Goal: Transaction & Acquisition: Obtain resource

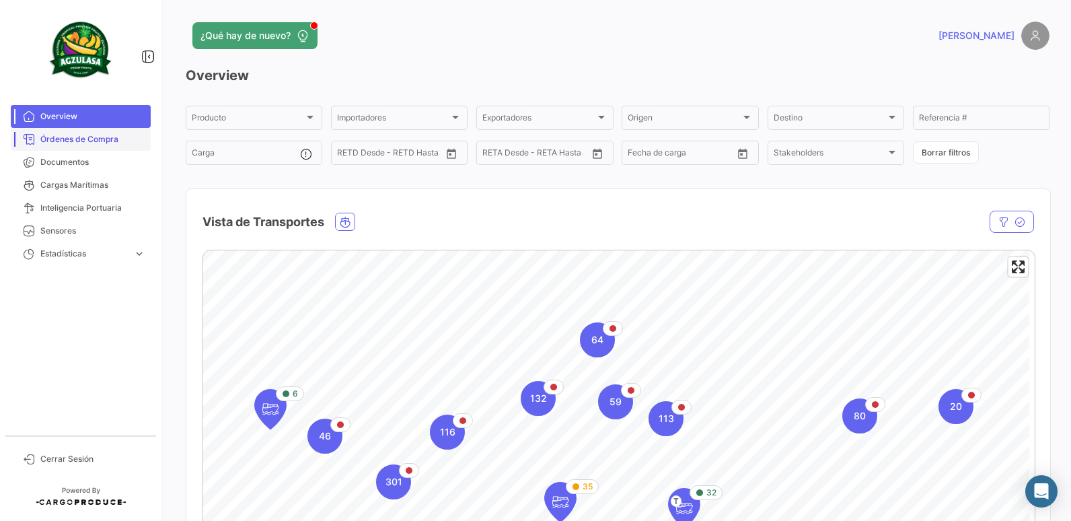
click at [102, 140] on span "Órdenes de Compra" at bounding box center [92, 139] width 105 height 12
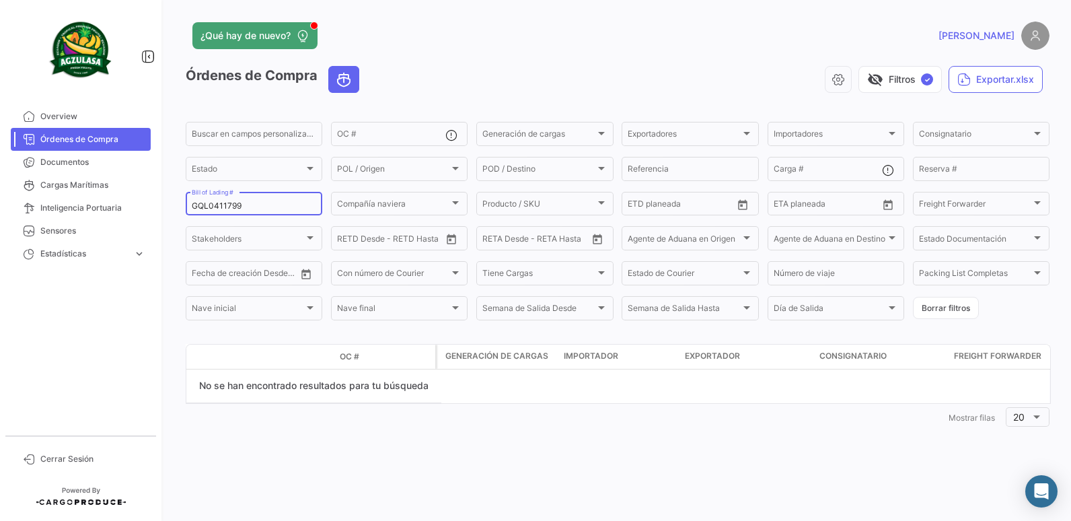
drag, startPoint x: 260, startPoint y: 205, endPoint x: 180, endPoint y: 204, distance: 80.7
click at [180, 204] on div "¿Qué hay de nuevo? [PERSON_NAME] de Compra visibility_off Filtros ✓ Exportar.xl…" at bounding box center [617, 260] width 907 height 521
paste input "3797"
type input "GQL0413797"
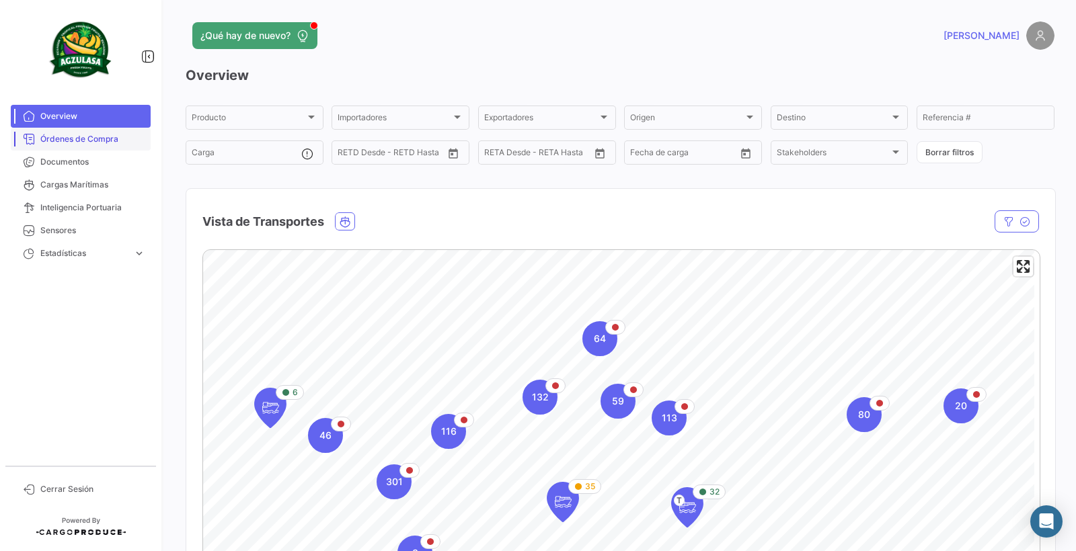
click at [65, 141] on span "Órdenes de Compra" at bounding box center [92, 139] width 105 height 12
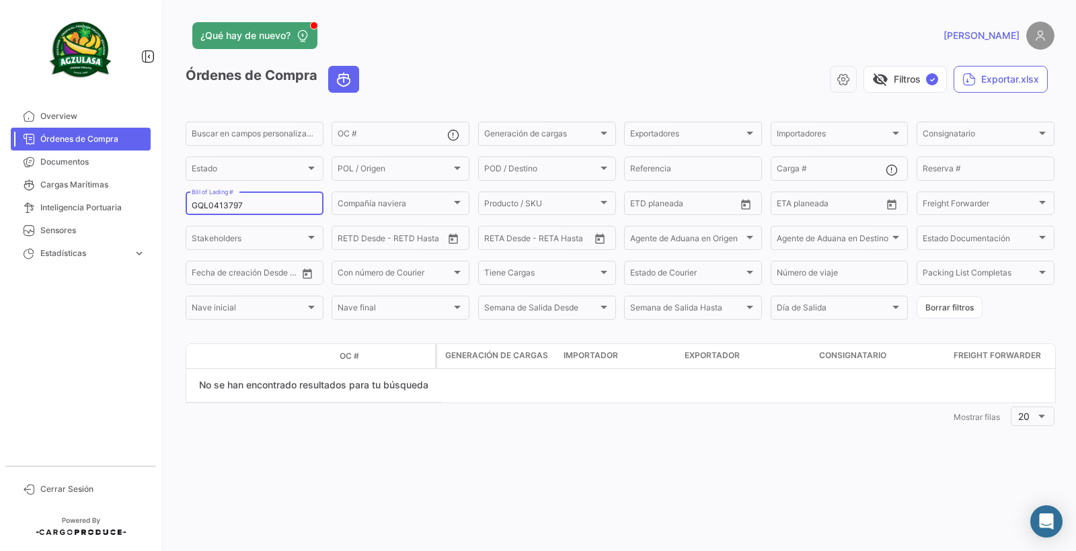
drag, startPoint x: 257, startPoint y: 206, endPoint x: 161, endPoint y: 206, distance: 96.2
click at [161, 206] on mat-sidenav-container "Overview Órdenes de Compra Documentos Cargas Marítimas Inteligencia Portuaria S…" at bounding box center [538, 275] width 1076 height 551
click at [71, 159] on span "Documentos" at bounding box center [92, 162] width 105 height 12
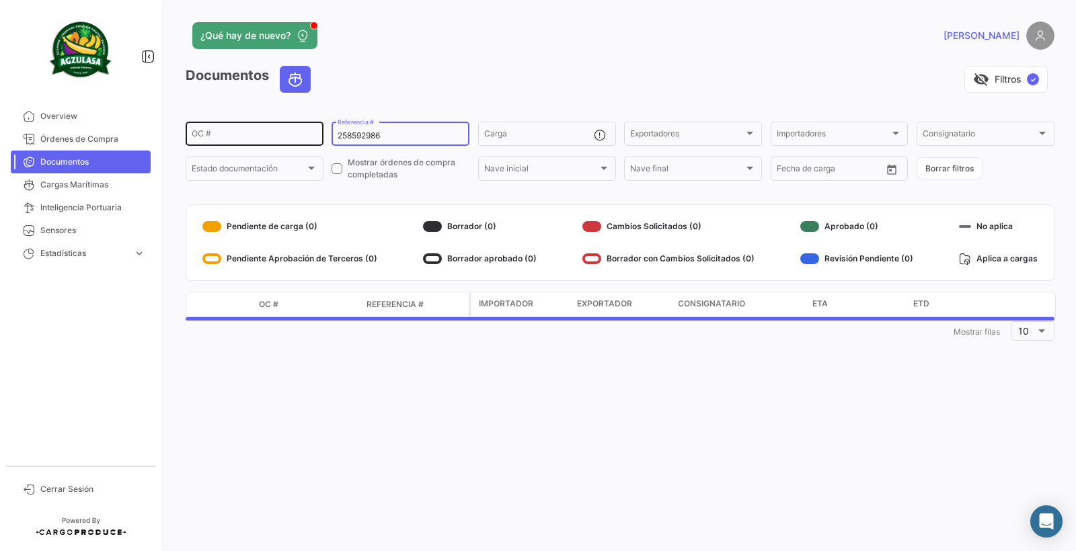
drag, startPoint x: 404, startPoint y: 135, endPoint x: 311, endPoint y: 136, distance: 93.5
click at [0, 0] on div "OC # 258592986 Referencia # Carga Exportadores Exportadores Importadores Import…" at bounding box center [0, 0] width 0 height 0
paste input "GQL0413797"
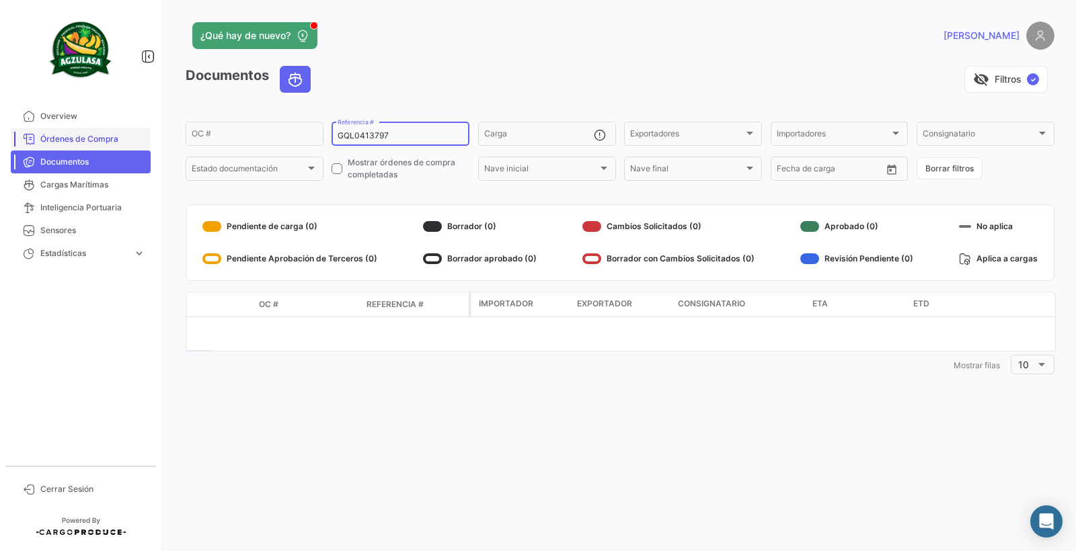
type input "GQL0413797"
click at [83, 141] on span "Órdenes de Compra" at bounding box center [92, 139] width 105 height 12
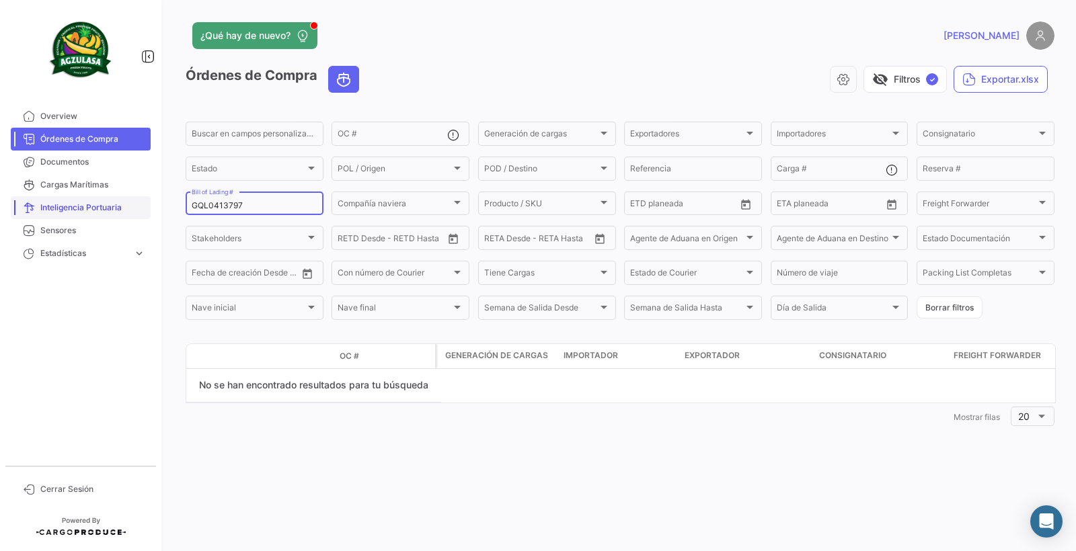
drag, startPoint x: 254, startPoint y: 204, endPoint x: 145, endPoint y: 218, distance: 110.5
click at [145, 218] on mat-sidenav-container "Overview Órdenes de Compra Documentos Cargas Marítimas Inteligencia Portuaria S…" at bounding box center [538, 275] width 1076 height 551
paste input "EBKG1413237"
type input "EBKG14132377"
click at [55, 115] on span "Overview" at bounding box center [92, 116] width 105 height 12
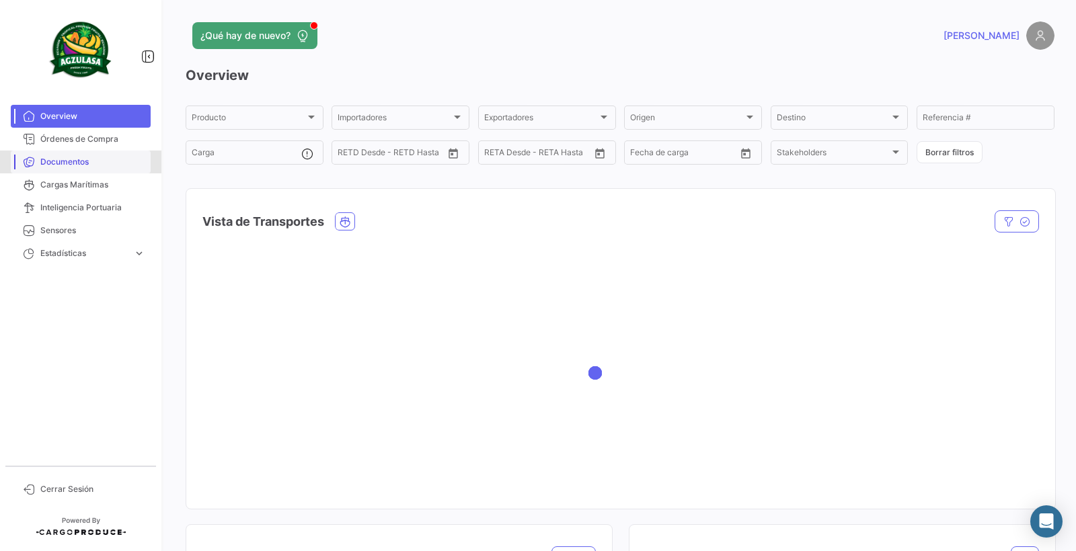
click at [70, 155] on link "Documentos" at bounding box center [81, 162] width 140 height 23
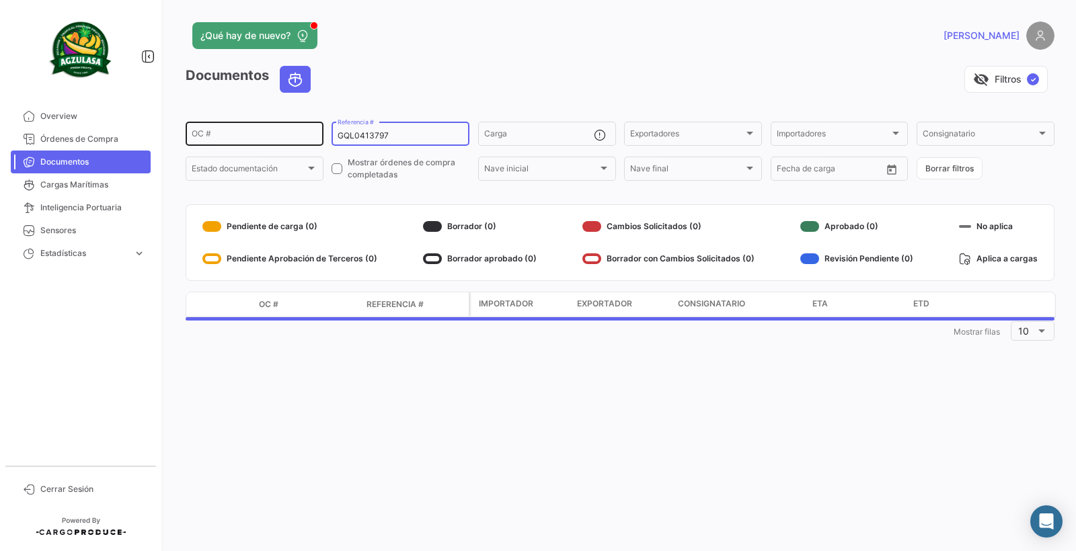
drag, startPoint x: 411, startPoint y: 132, endPoint x: 303, endPoint y: 143, distance: 108.9
click at [0, 0] on div "OC # GQL0413797 Referencia # Carga Exportadores Exportadores Importadores Impor…" at bounding box center [0, 0] width 0 height 0
paste input "EBKG1413237"
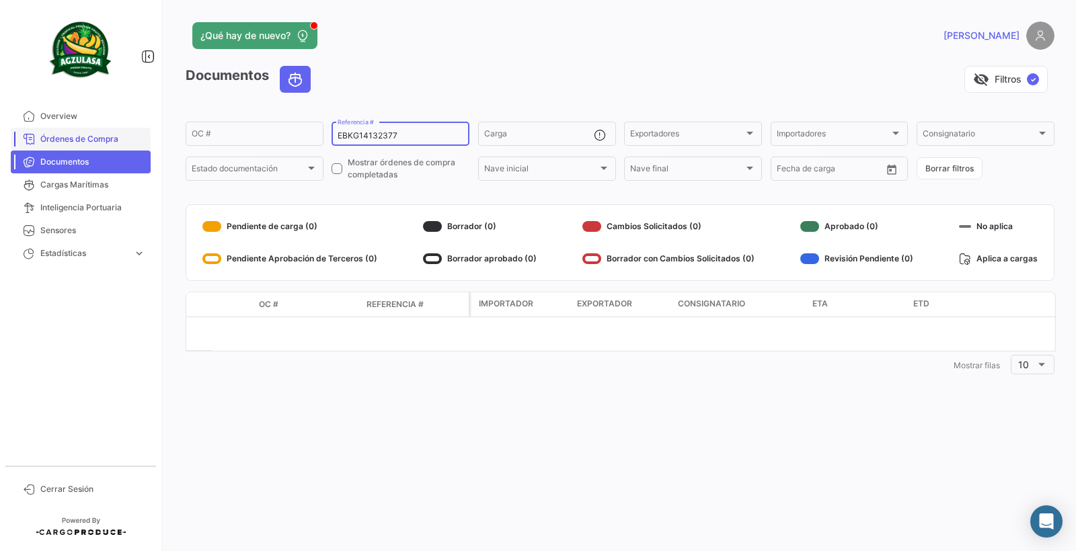
type input "EBKG14132377"
click at [78, 138] on span "Órdenes de Compra" at bounding box center [92, 139] width 105 height 12
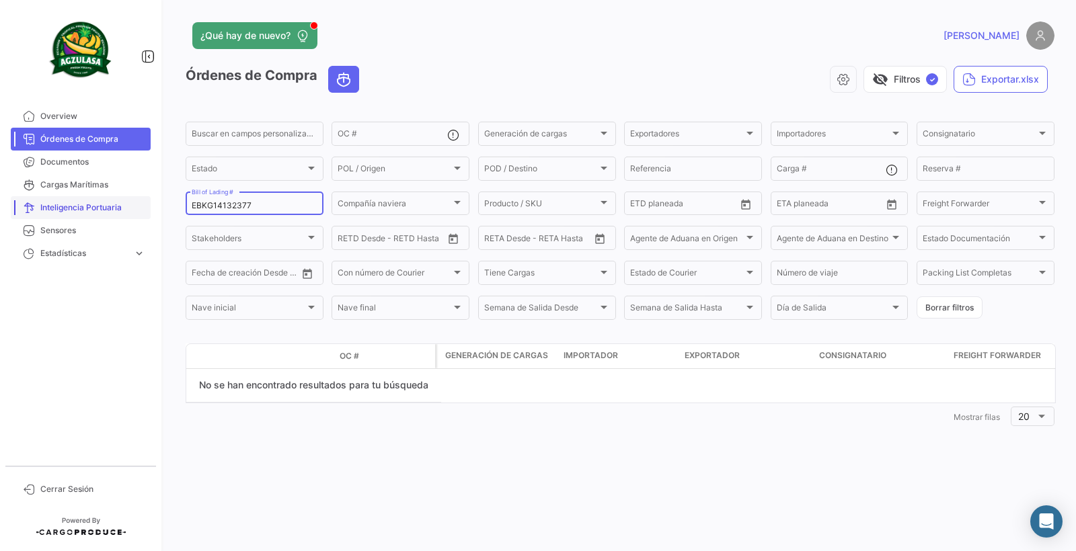
drag, startPoint x: 296, startPoint y: 206, endPoint x: 148, endPoint y: 196, distance: 148.2
click at [155, 197] on mat-sidenav-container "Overview Órdenes de Compra Documentos Cargas Marítimas Inteligencia Portuaria S…" at bounding box center [538, 275] width 1076 height 551
paste input "259170589"
type input "259170589"
click at [1038, 30] on img at bounding box center [1040, 36] width 28 height 28
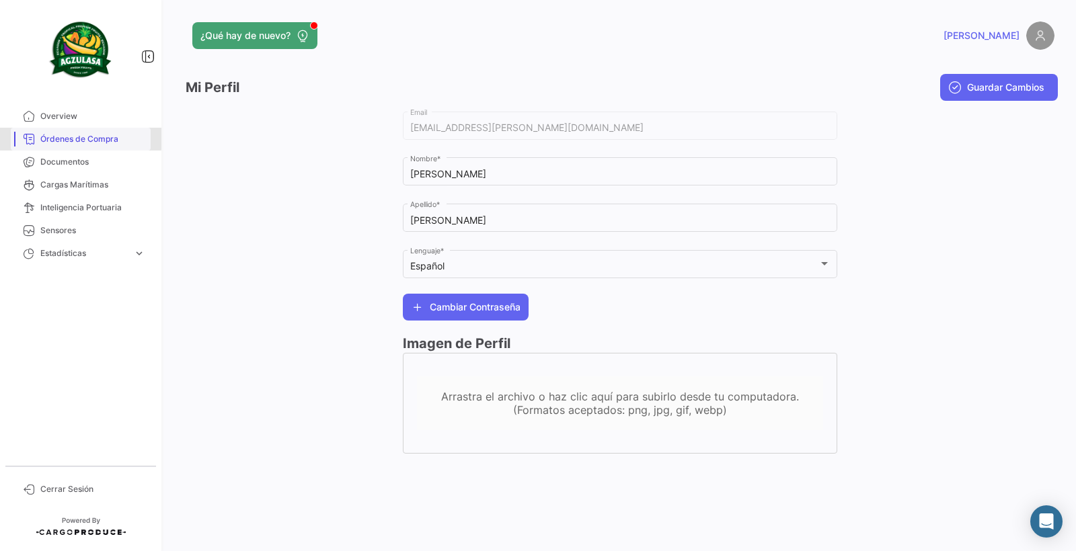
click at [73, 139] on span "Órdenes de Compra" at bounding box center [92, 139] width 105 height 12
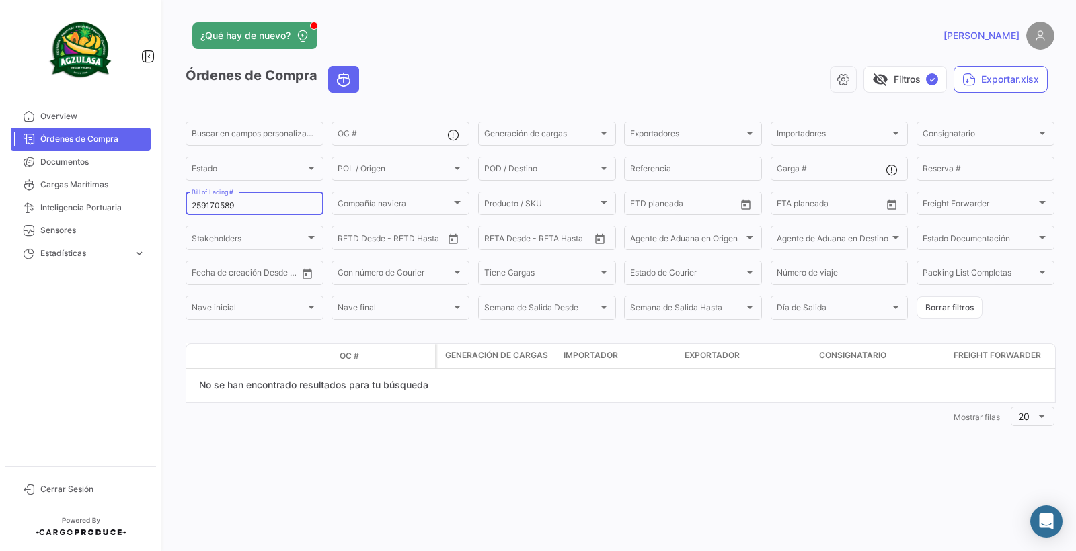
click at [249, 213] on div "259170589 Bill of Lading #" at bounding box center [255, 203] width 126 height 26
click at [249, 203] on input "259170589" at bounding box center [255, 205] width 126 height 9
click at [249, 137] on input "Buscar en campos personalizados..." at bounding box center [255, 135] width 126 height 9
drag, startPoint x: 263, startPoint y: 210, endPoint x: 126, endPoint y: 239, distance: 140.2
click at [126, 239] on mat-sidenav-container "Overview Órdenes de Compra Documentos Cargas Marítimas Inteligencia Portuaria S…" at bounding box center [538, 275] width 1076 height 551
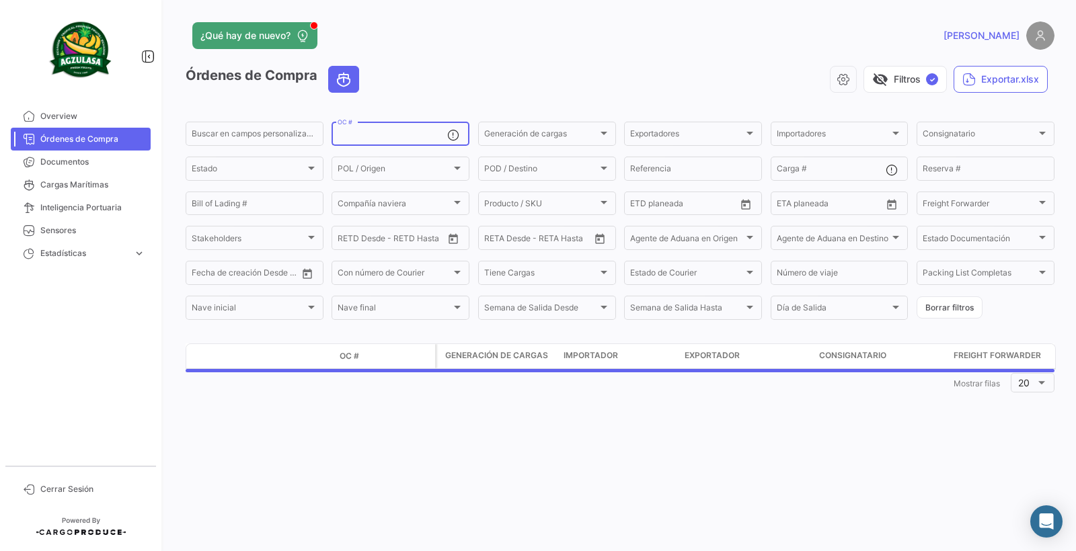
click at [414, 132] on input "OC #" at bounding box center [393, 135] width 110 height 9
paste input "GQL0413797"
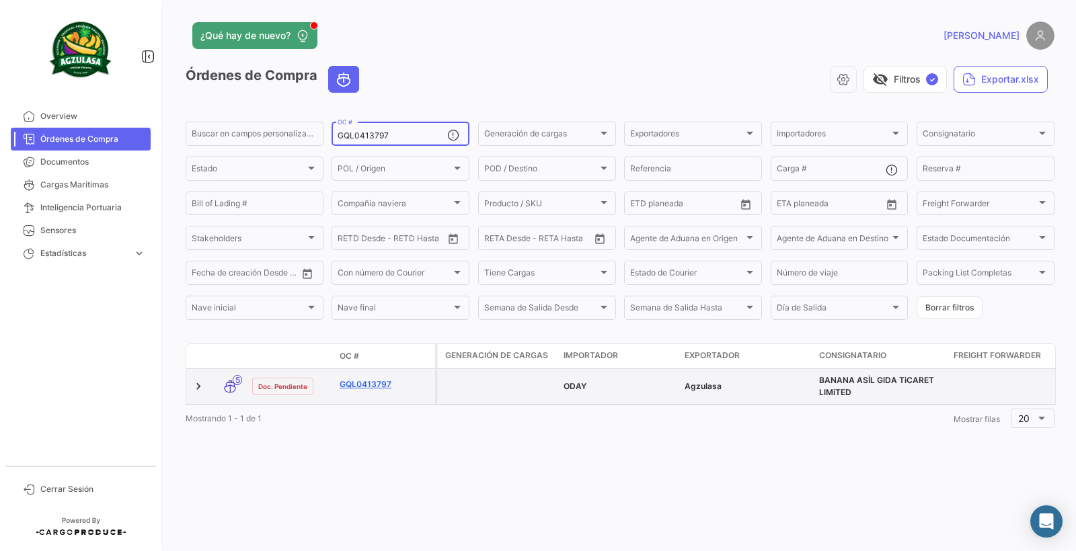
type input "GQL0413797"
click at [373, 387] on link "GQL0413797" at bounding box center [385, 385] width 90 height 12
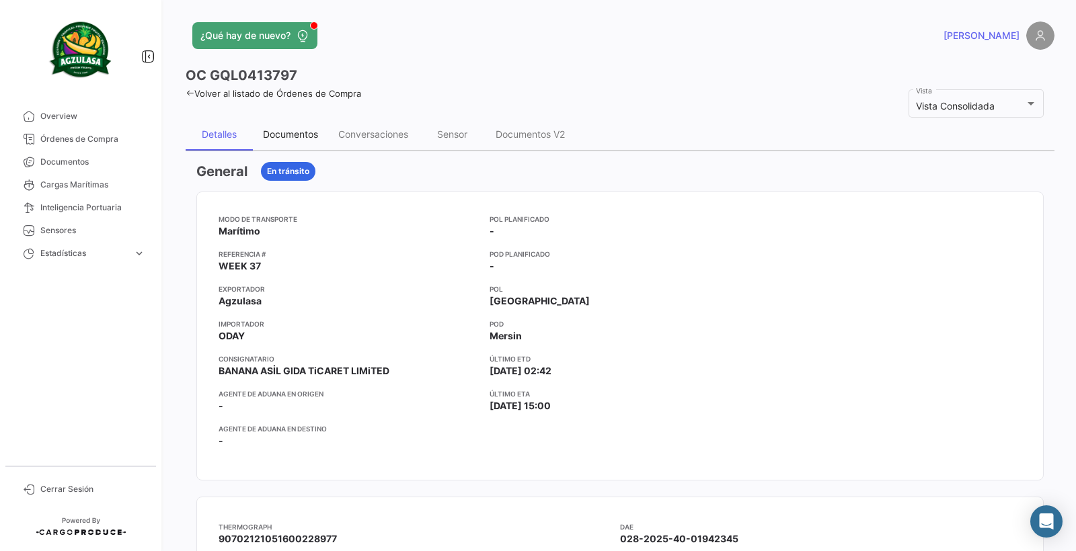
click at [287, 141] on div "Documentos" at bounding box center [290, 134] width 75 height 32
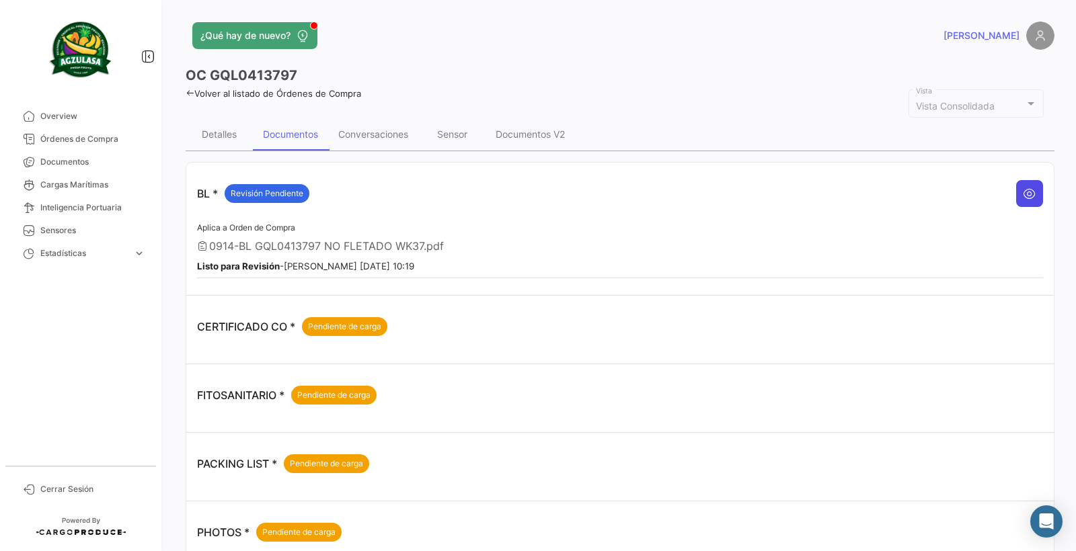
click at [1023, 190] on icon at bounding box center [1029, 193] width 13 height 13
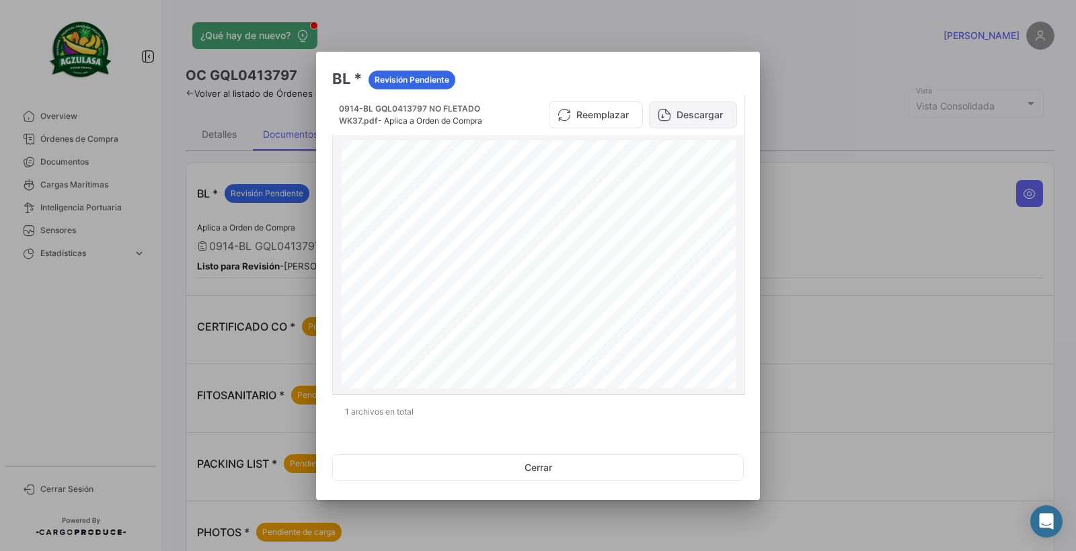
click at [696, 118] on button "Descargar" at bounding box center [693, 115] width 88 height 27
click at [921, 402] on div at bounding box center [538, 275] width 1076 height 551
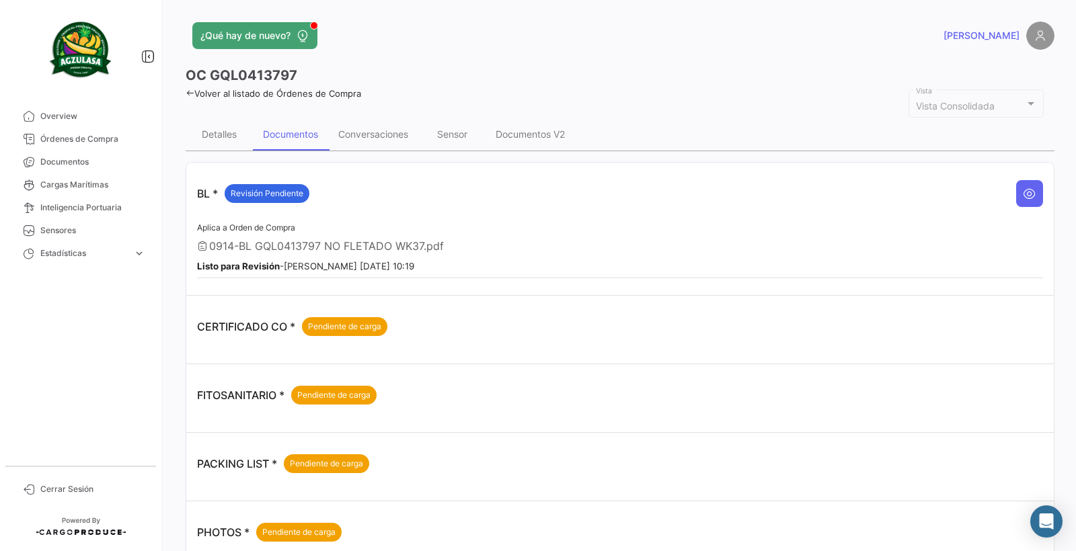
click at [188, 91] on icon at bounding box center [190, 93] width 9 height 9
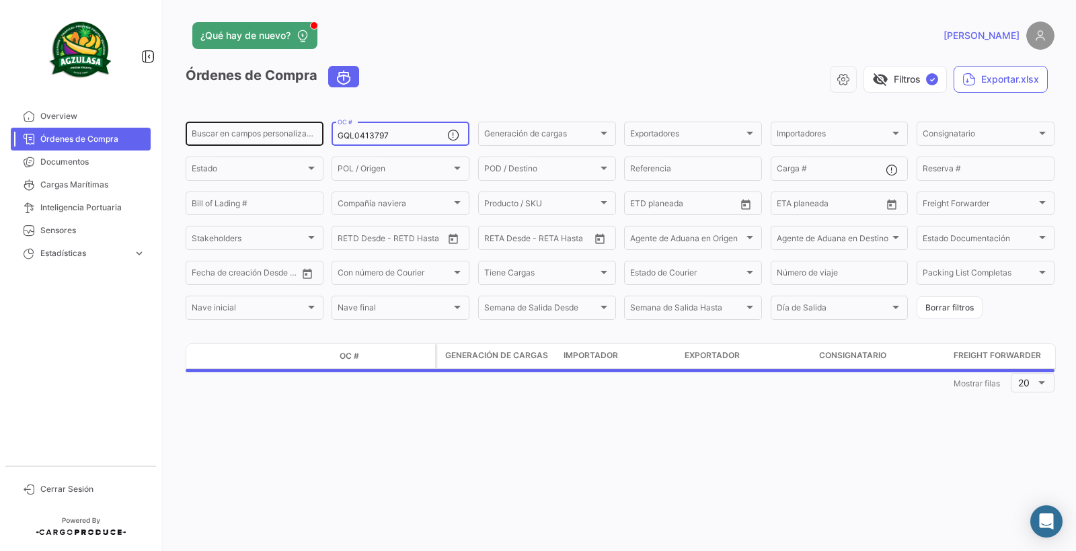
drag, startPoint x: 390, startPoint y: 135, endPoint x: 311, endPoint y: 141, distance: 79.6
click at [0, 0] on div "Buscar en campos personalizados... GQL0413797 OC # Generación de cargas Generac…" at bounding box center [0, 0] width 0 height 0
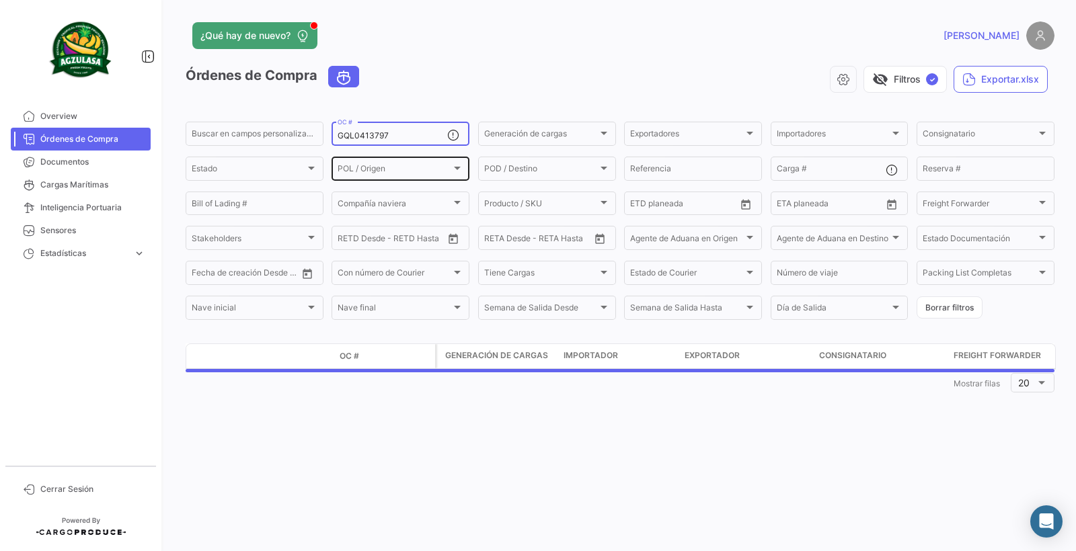
paste input "EBKG1413237"
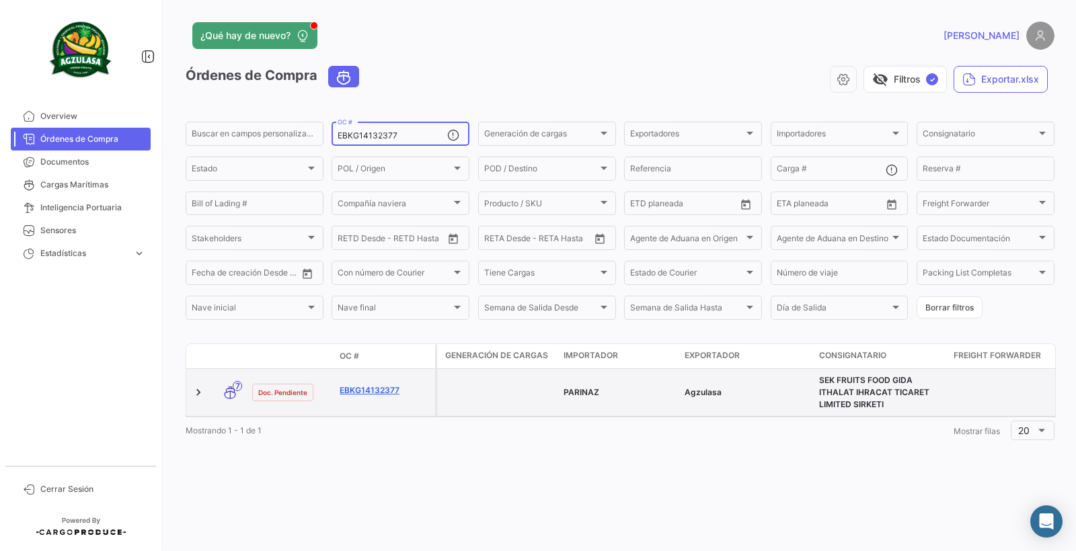
type input "EBKG14132377"
click at [372, 386] on link "EBKG14132377" at bounding box center [385, 391] width 90 height 12
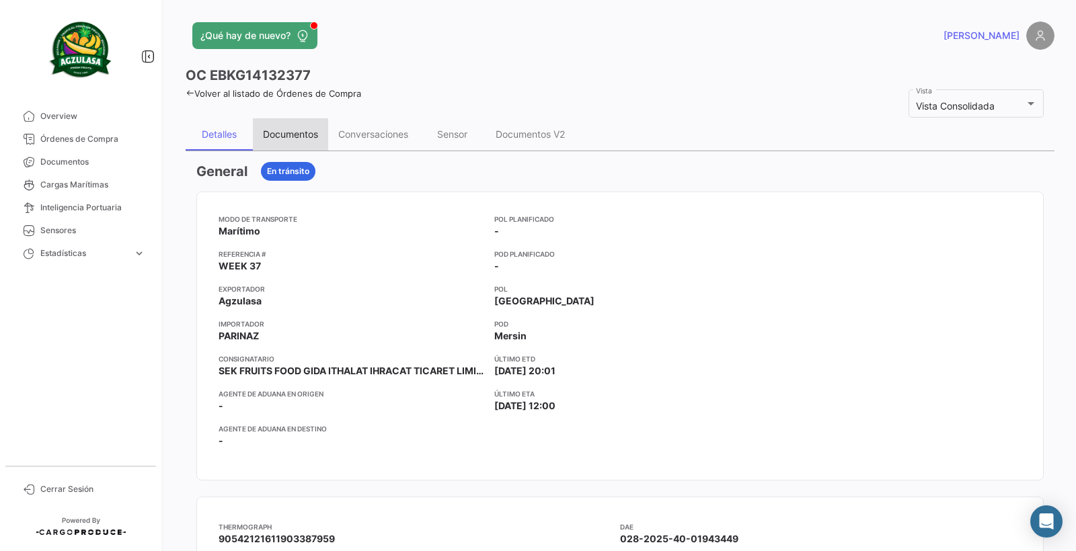
click at [293, 128] on div "Documentos" at bounding box center [290, 134] width 75 height 32
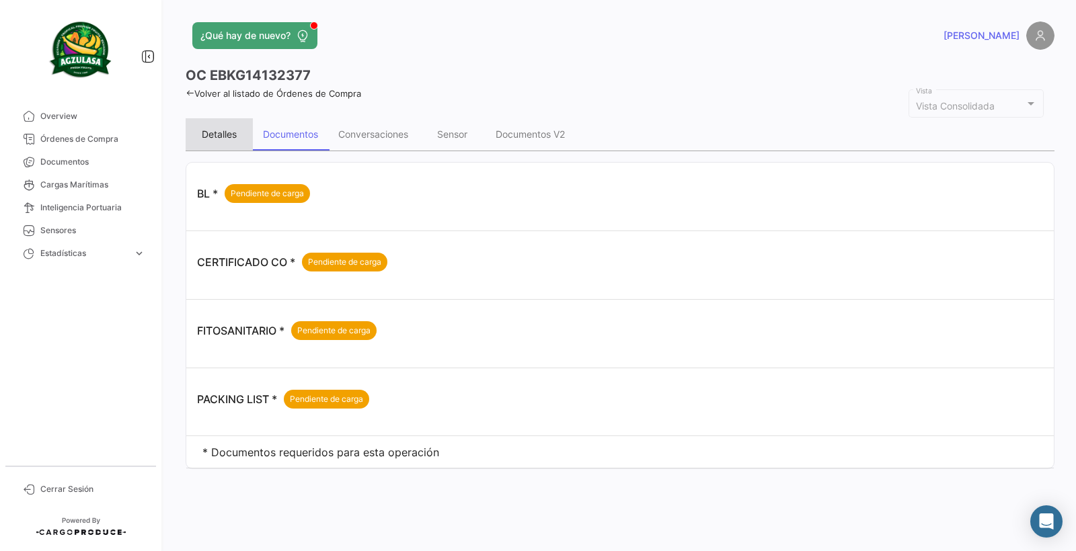
click at [206, 130] on div "Detalles" at bounding box center [219, 133] width 35 height 11
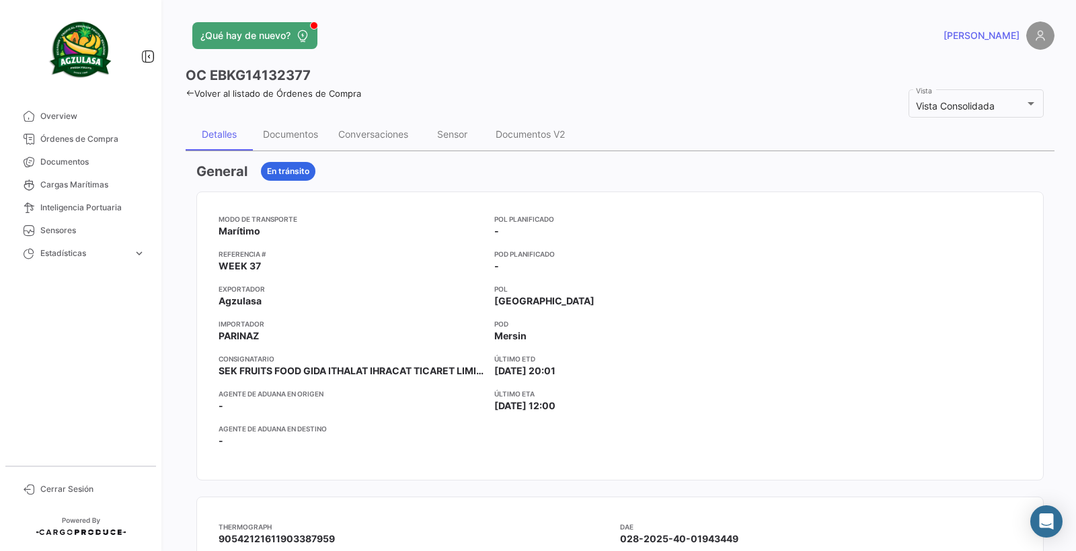
click at [187, 92] on icon at bounding box center [190, 93] width 9 height 9
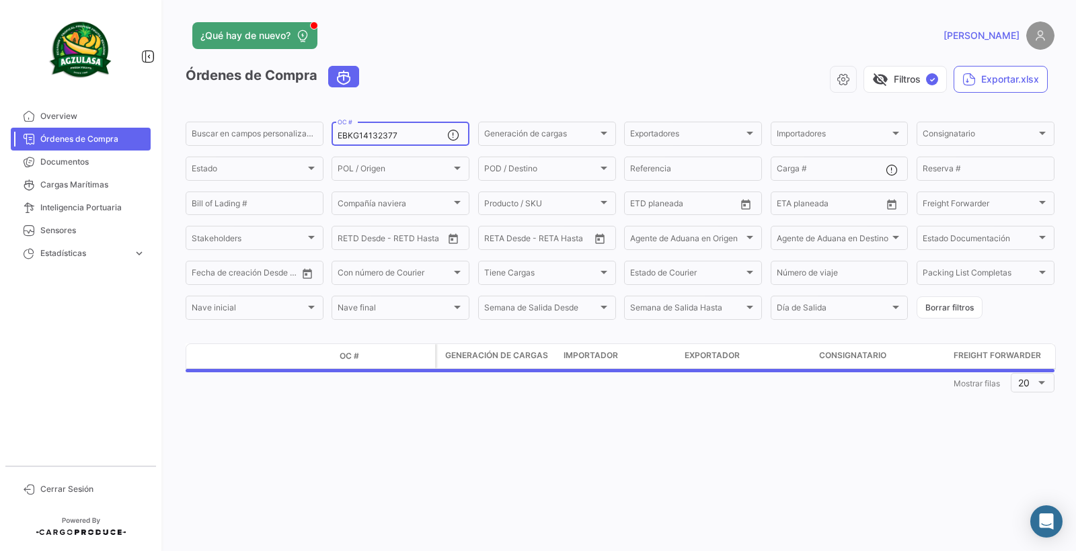
click at [414, 128] on div "EBKG14132377 OC #" at bounding box center [393, 133] width 110 height 26
drag, startPoint x: 408, startPoint y: 136, endPoint x: 337, endPoint y: 141, distance: 70.8
click at [337, 141] on div "EBKG14132377 OC #" at bounding box center [401, 133] width 138 height 26
paste input "259170589"
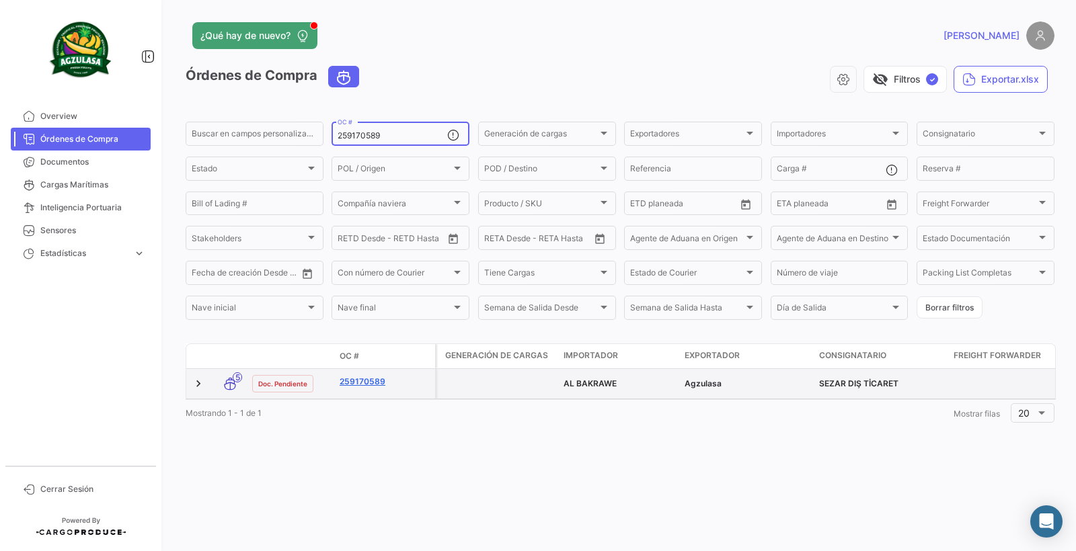
type input "259170589"
click at [357, 382] on link "259170589" at bounding box center [385, 382] width 90 height 12
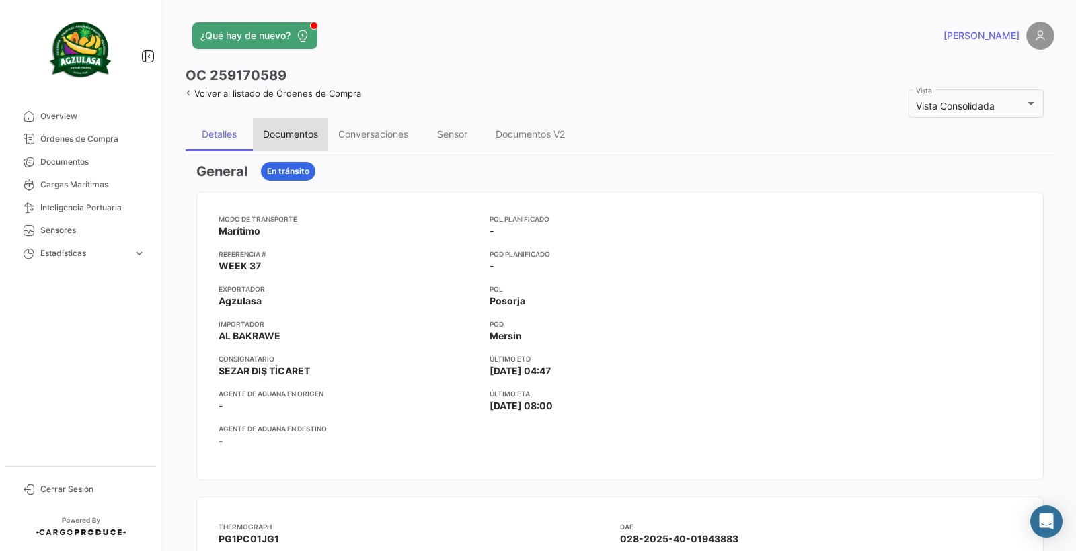
click at [281, 136] on div "Documentos" at bounding box center [290, 133] width 55 height 11
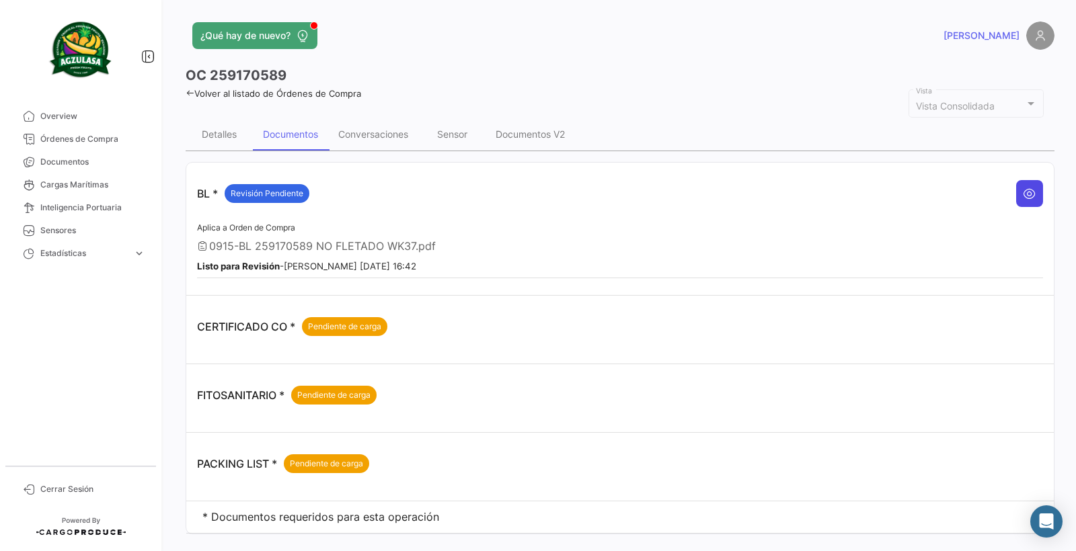
click at [1023, 194] on icon at bounding box center [1029, 193] width 13 height 13
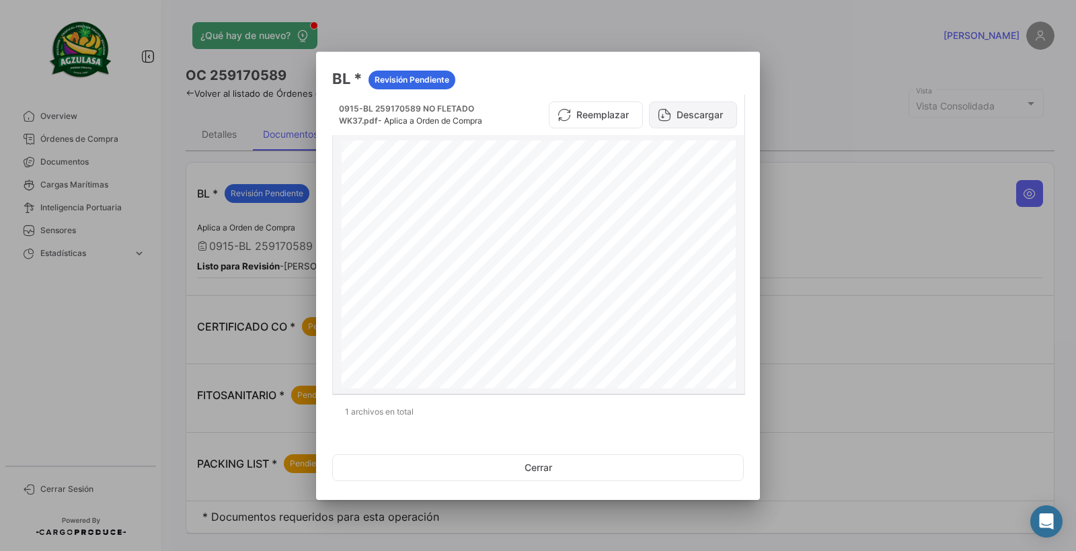
click at [703, 117] on button "Descargar" at bounding box center [693, 115] width 88 height 27
click at [898, 477] on div at bounding box center [538, 275] width 1076 height 551
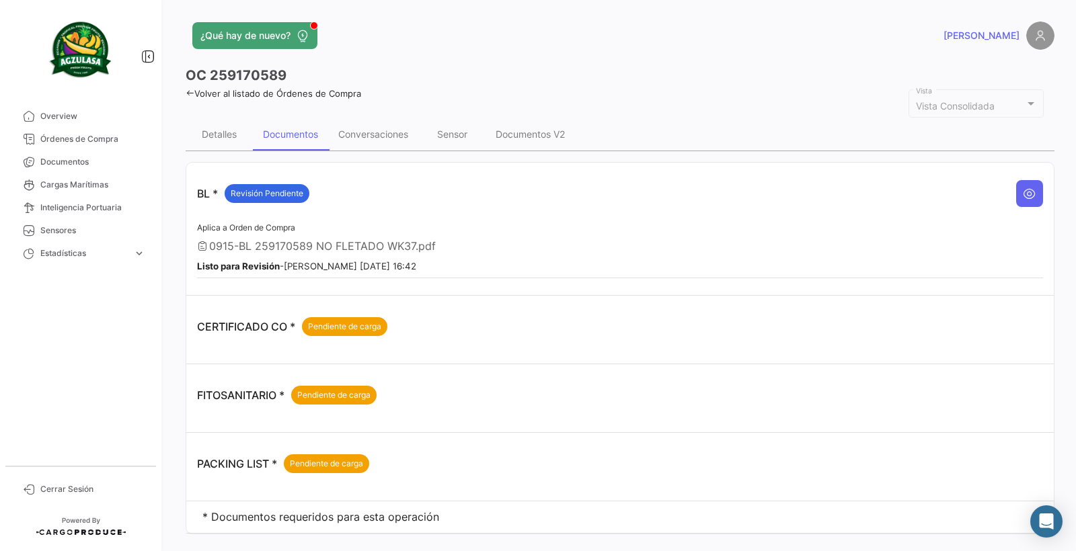
click at [192, 90] on icon at bounding box center [190, 93] width 9 height 9
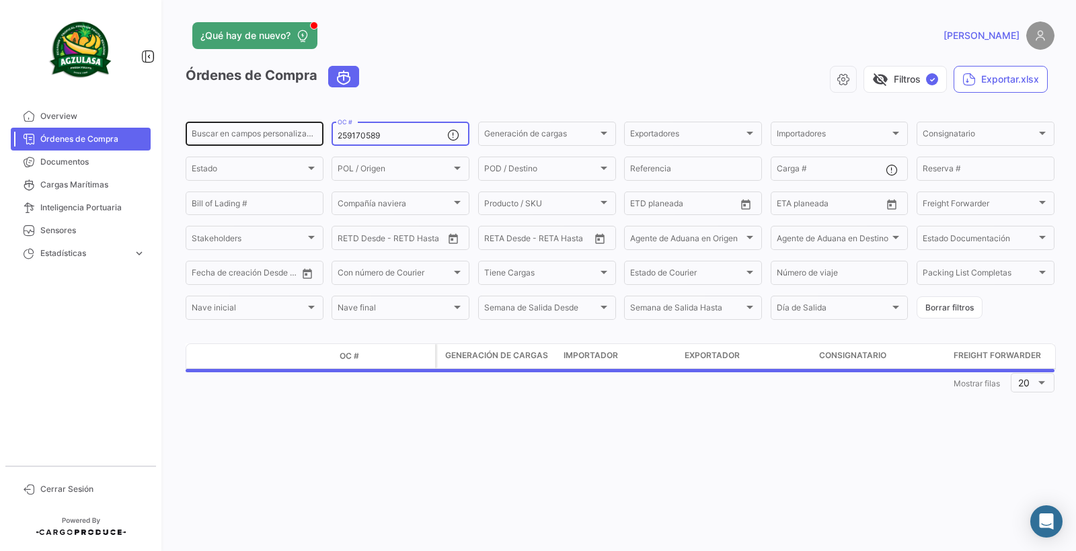
drag, startPoint x: 399, startPoint y: 134, endPoint x: 317, endPoint y: 139, distance: 82.9
click at [0, 0] on div "Buscar en campos personalizados... 259170589 OC # Generación de cargas Generaci…" at bounding box center [0, 0] width 0 height 0
paste input "928"
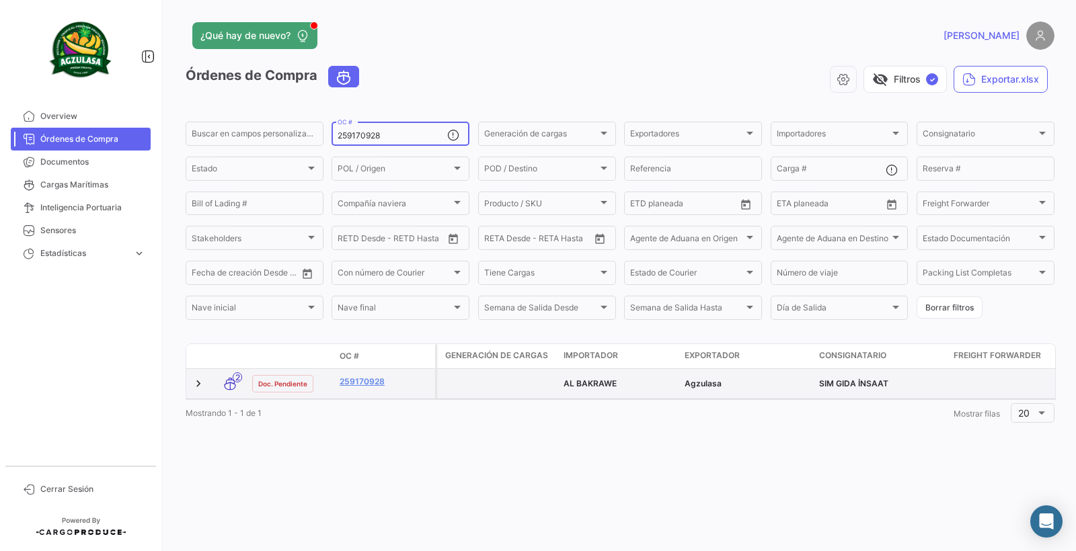
type input "259170928"
click at [374, 375] on datatable-body-cell "259170928" at bounding box center [384, 384] width 101 height 30
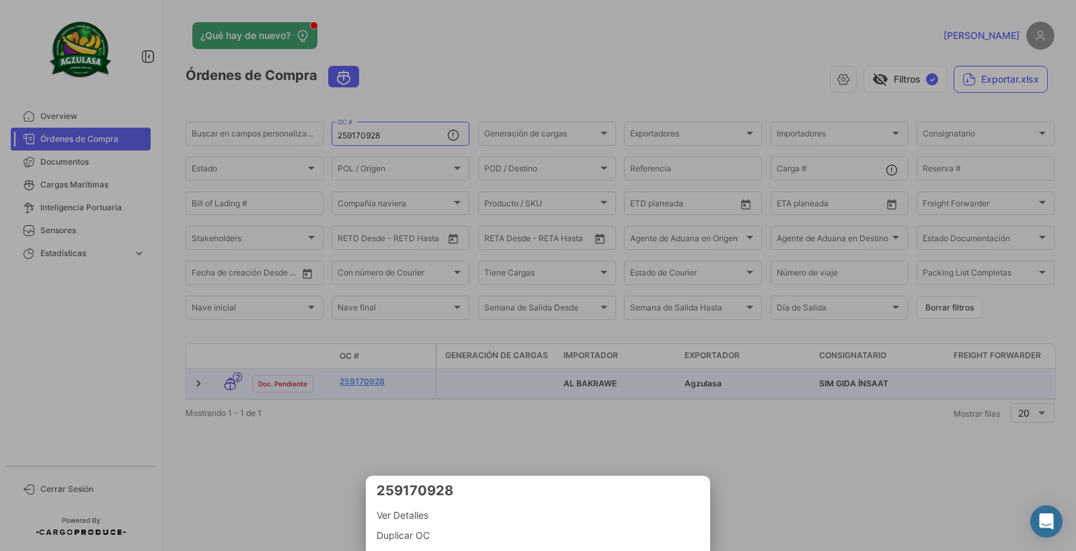
click at [372, 384] on div at bounding box center [538, 275] width 1076 height 551
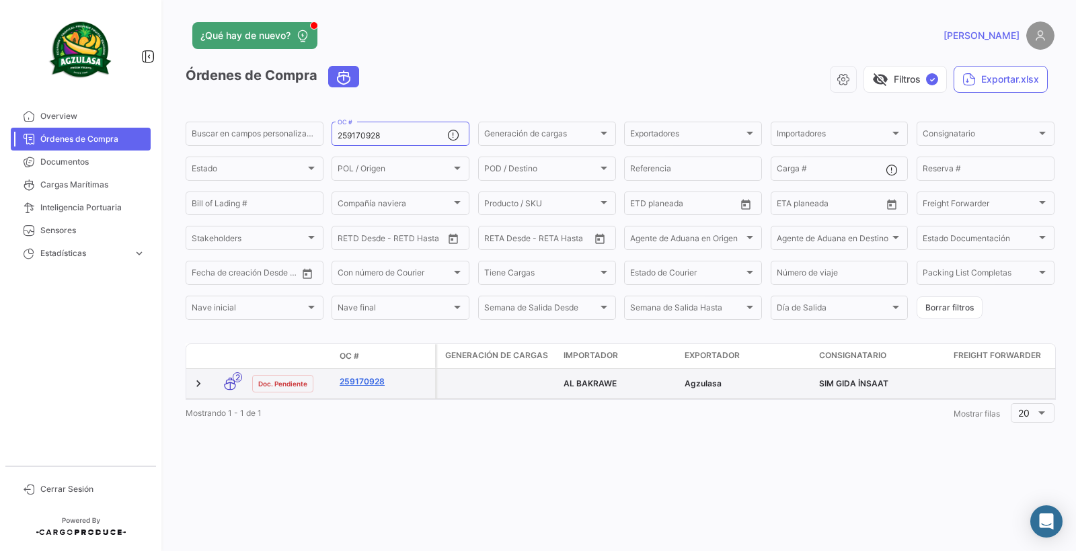
click at [371, 384] on link "259170928" at bounding box center [385, 382] width 90 height 12
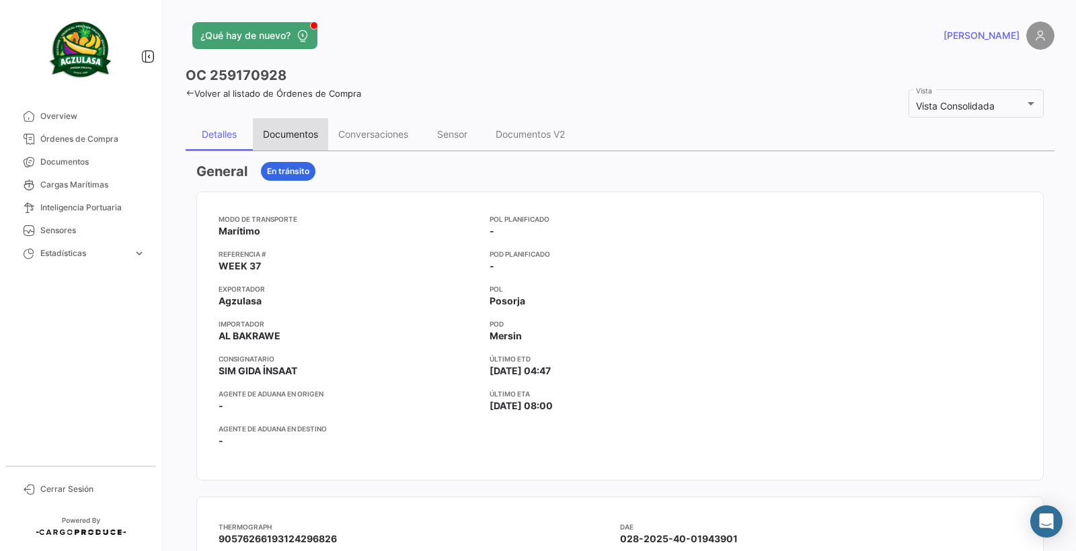
click at [291, 133] on div "Documentos" at bounding box center [290, 133] width 55 height 11
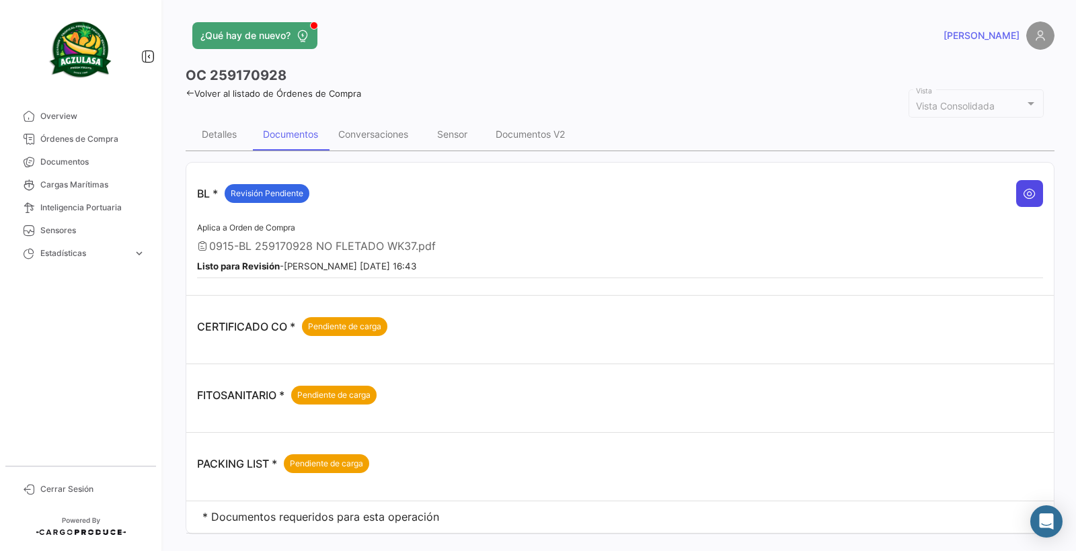
click at [1023, 197] on icon at bounding box center [1029, 193] width 13 height 13
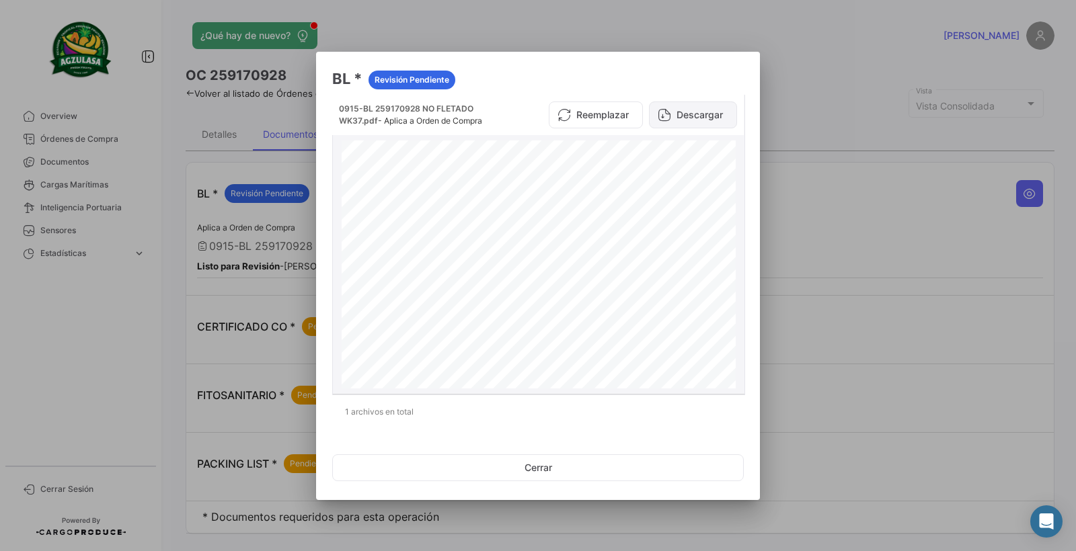
click at [694, 117] on button "Descargar" at bounding box center [693, 115] width 88 height 27
click at [622, 8] on div at bounding box center [538, 275] width 1076 height 551
